Goal: Task Accomplishment & Management: Manage account settings

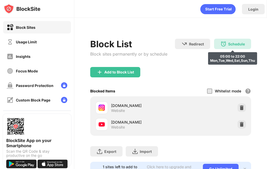
click at [220, 43] on img at bounding box center [223, 44] width 6 height 6
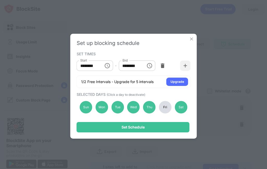
click at [162, 108] on div "Fri" at bounding box center [165, 107] width 12 height 12
click at [184, 105] on div "Sat" at bounding box center [180, 107] width 12 height 12
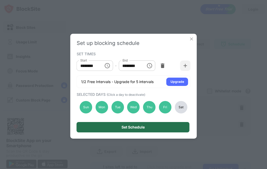
click at [135, 125] on div "Set Schedule" at bounding box center [133, 127] width 113 height 10
